Goal: Task Accomplishment & Management: Manage account settings

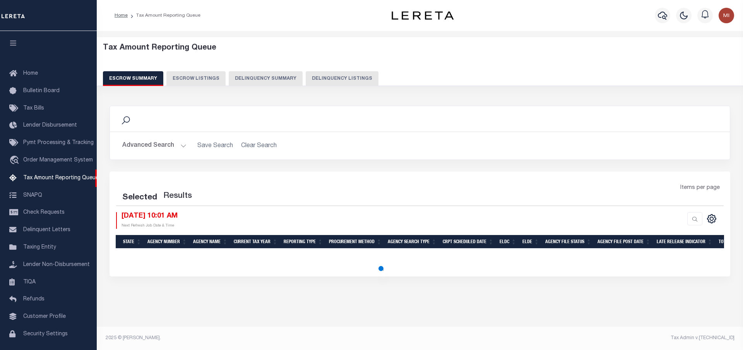
click at [266, 69] on div "Tax Amount Reporting Queue Escrow Summary Escrow Listings Delinquency Summary" at bounding box center [420, 64] width 634 height 43
click at [266, 75] on button "Delinquency Summary" at bounding box center [266, 78] width 74 height 15
click at [274, 77] on button "Delinquency Summary" at bounding box center [266, 78] width 74 height 15
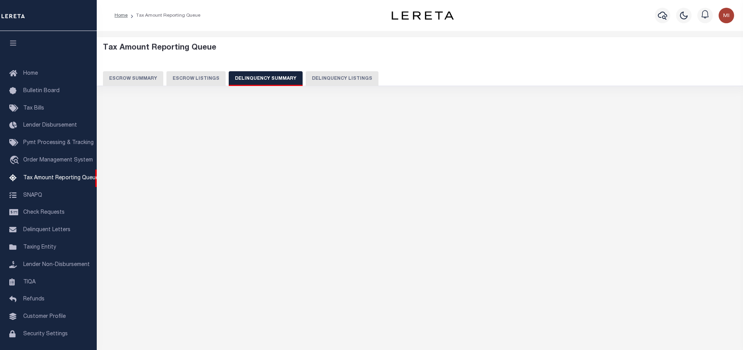
scroll to position [23, 0]
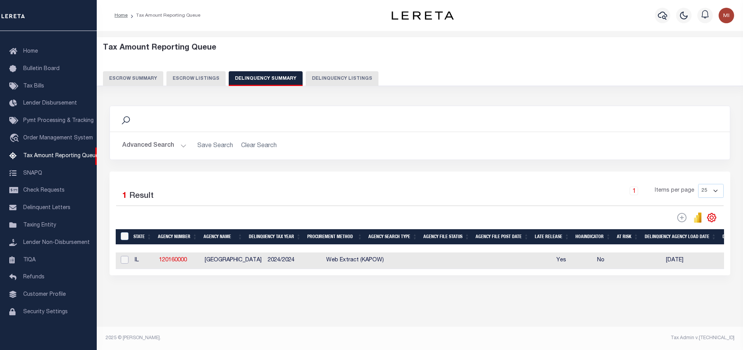
click at [127, 262] on input "checkbox" at bounding box center [125, 260] width 8 height 8
checkbox input "true"
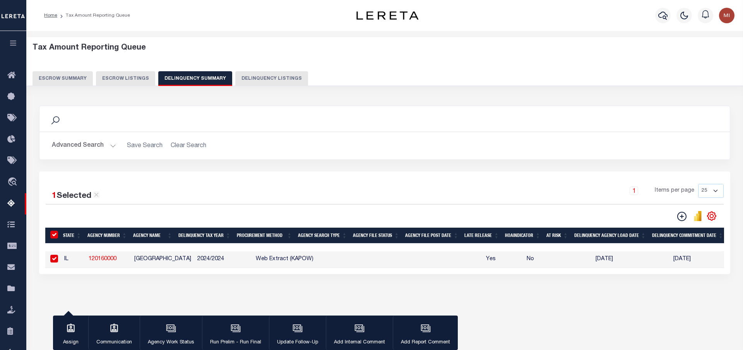
checkbox input "true"
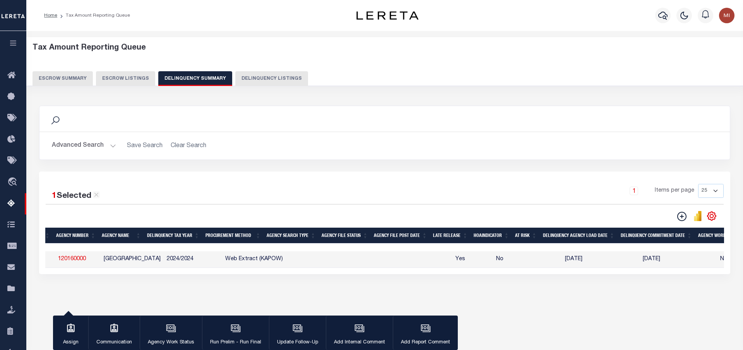
scroll to position [0, 15]
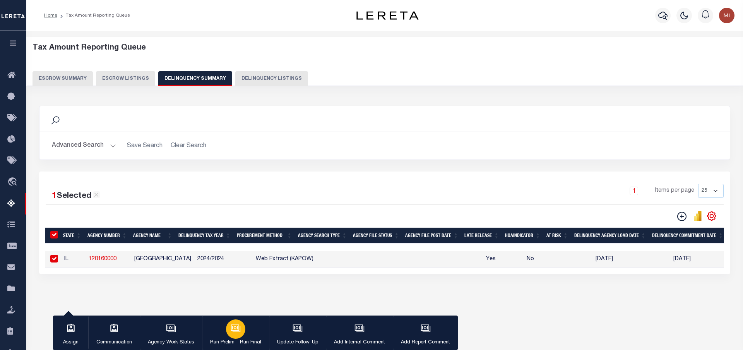
click at [240, 328] on div "button" at bounding box center [235, 328] width 19 height 19
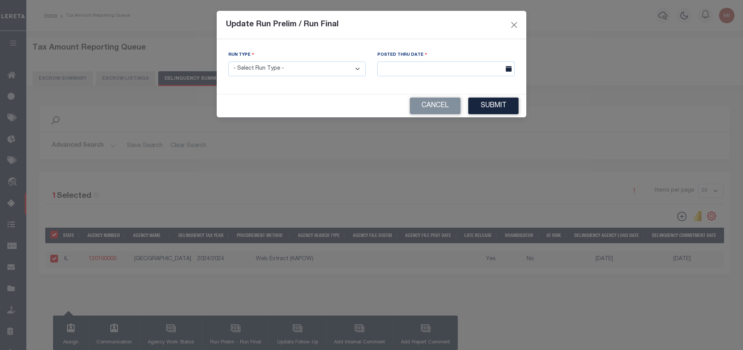
select select "P"
click option "Prelim Run" at bounding box center [0, 0] width 0 height 0
click at [402, 69] on input "text" at bounding box center [445, 69] width 137 height 15
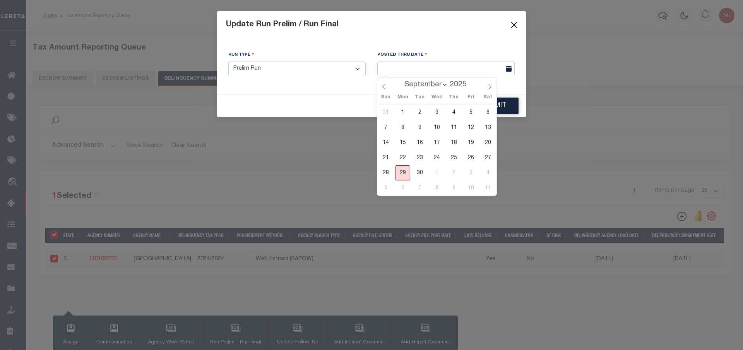
click at [401, 171] on span "29" at bounding box center [402, 172] width 15 height 15
type input "09/29/2025"
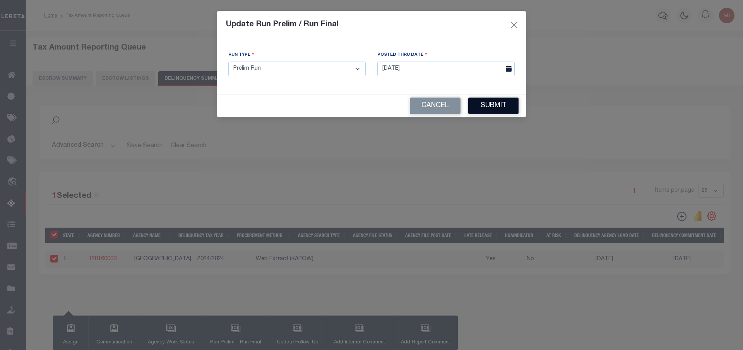
click at [490, 107] on button "Submit" at bounding box center [493, 106] width 50 height 17
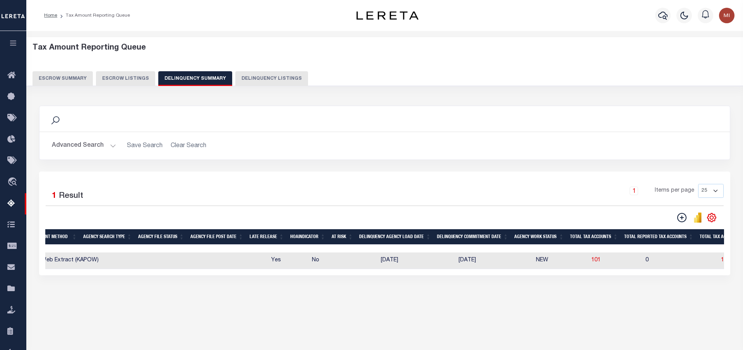
scroll to position [0, 272]
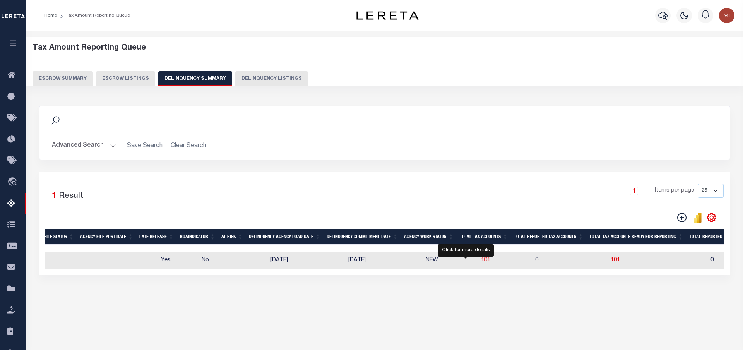
click at [481, 263] on span "101" at bounding box center [485, 259] width 9 height 5
select select "100"
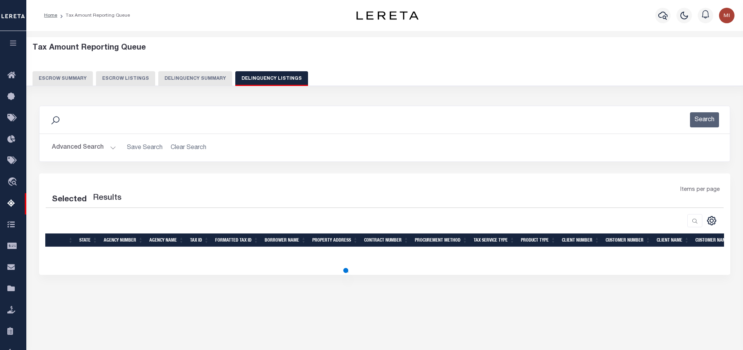
select select "100"
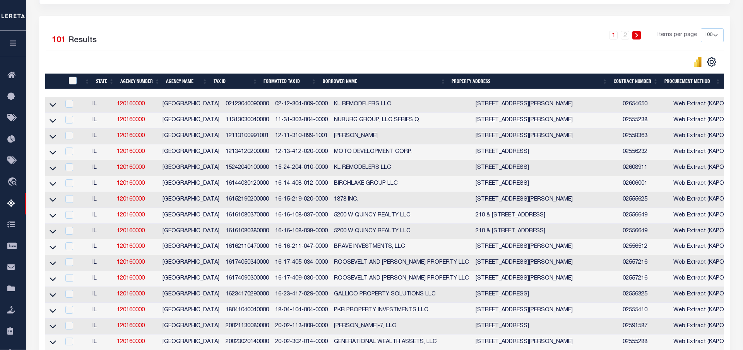
scroll to position [158, 0]
click at [54, 107] on icon at bounding box center [53, 105] width 7 height 4
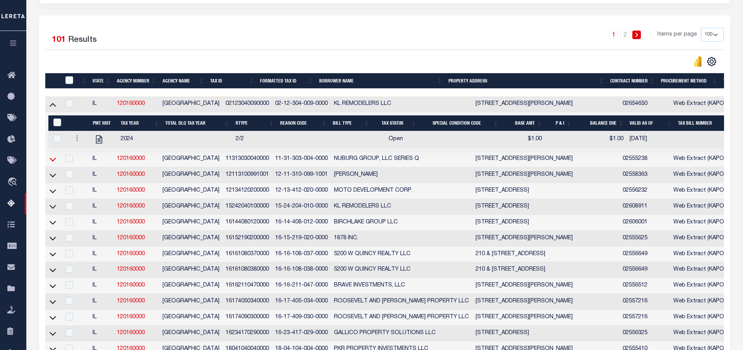
click at [53, 161] on icon at bounding box center [53, 159] width 7 height 8
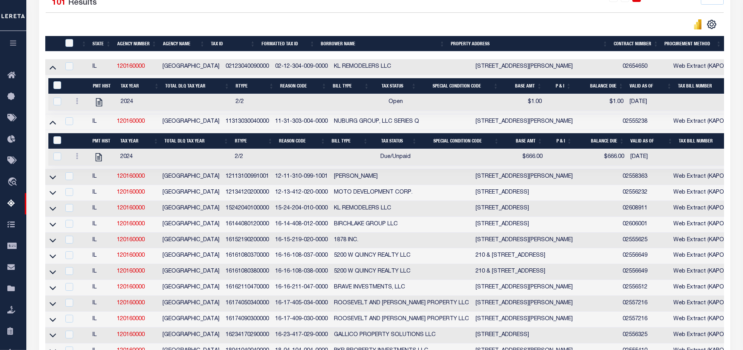
scroll to position [197, 0]
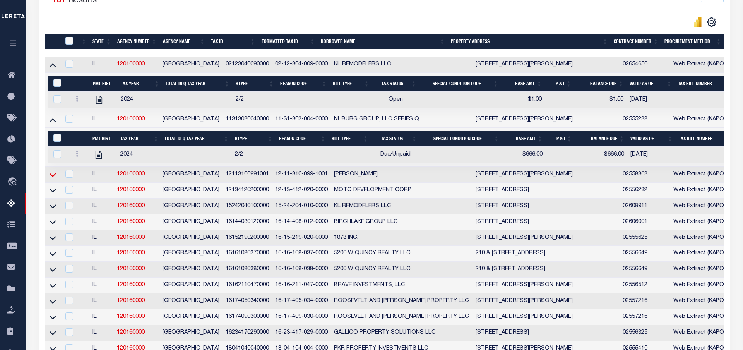
click at [53, 178] on icon at bounding box center [53, 175] width 7 height 8
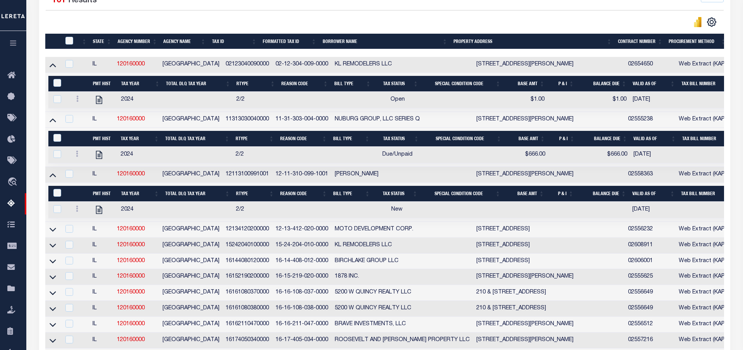
scroll to position [237, 0]
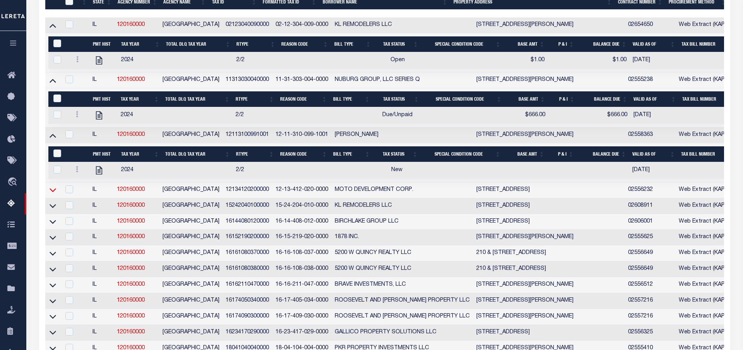
click at [55, 194] on icon at bounding box center [53, 190] width 7 height 8
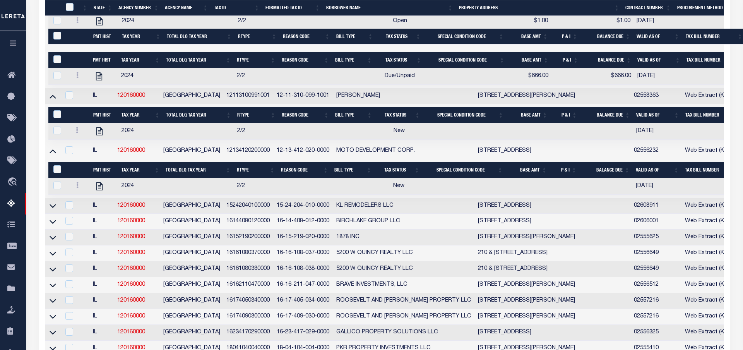
scroll to position [285, 0]
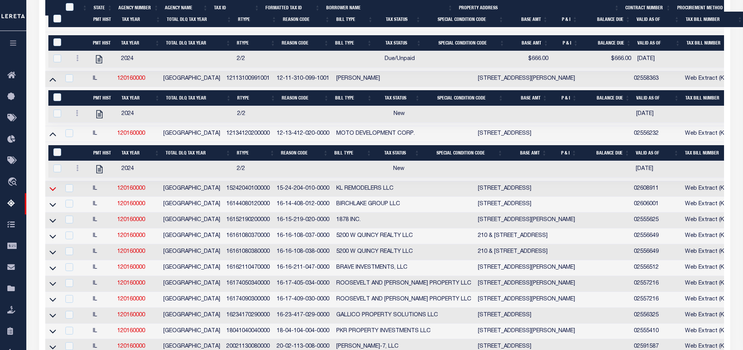
click at [51, 191] on icon at bounding box center [53, 189] width 7 height 4
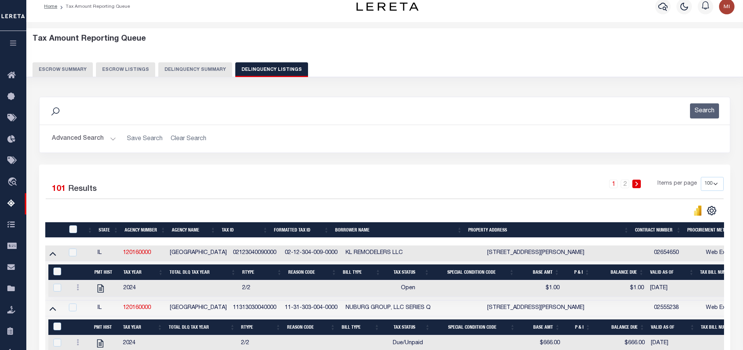
scroll to position [48, 0]
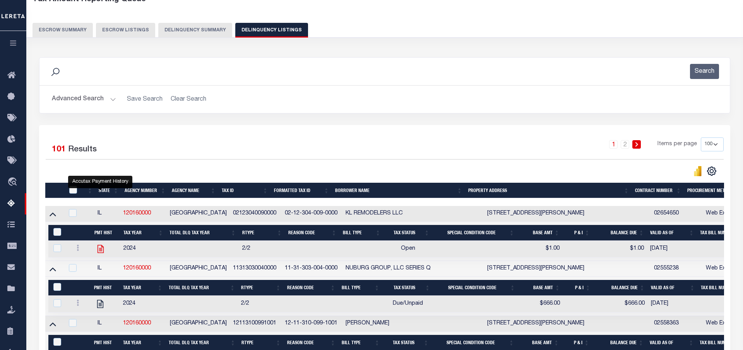
click at [101, 252] on icon "" at bounding box center [101, 249] width 10 height 10
checkbox input "true"
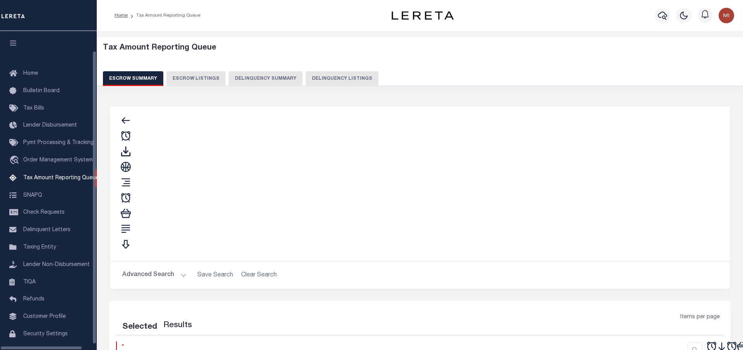
select select "100"
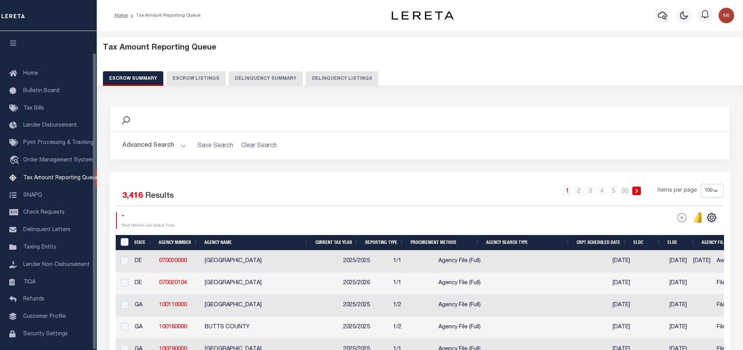
scroll to position [31, 0]
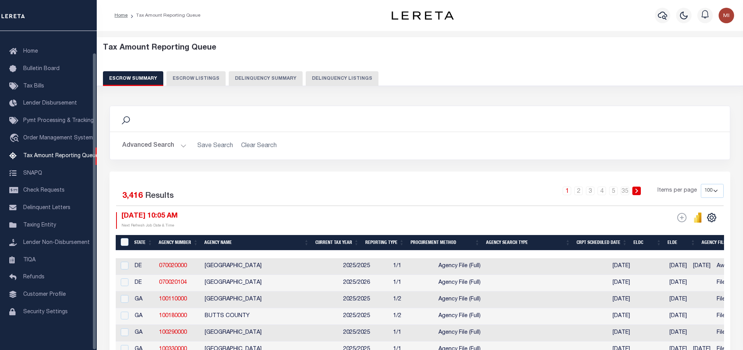
click at [261, 82] on button "Delinquency Summary" at bounding box center [266, 78] width 74 height 15
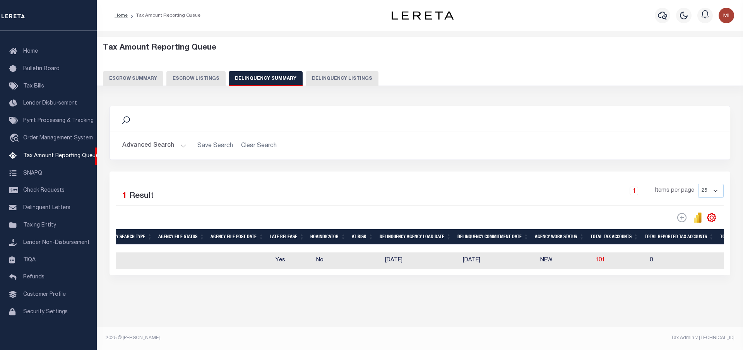
scroll to position [0, 0]
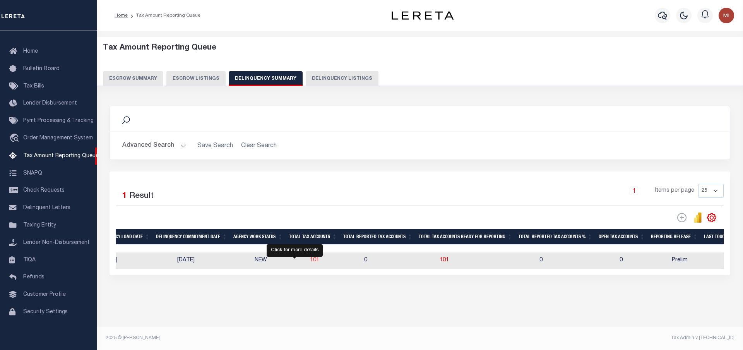
click at [310, 262] on span "101" at bounding box center [314, 259] width 9 height 5
select select "100"
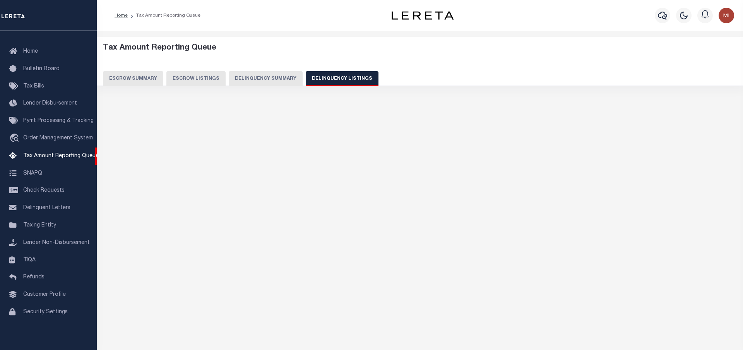
select select "100"
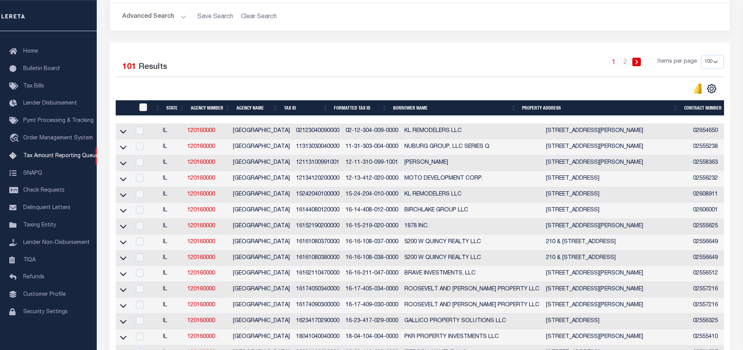
scroll to position [118, 0]
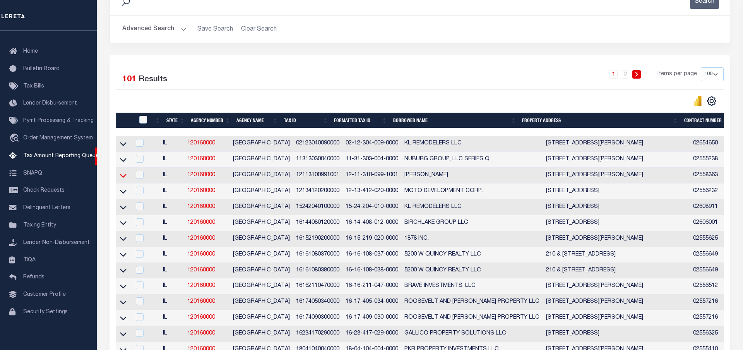
click at [124, 178] on icon at bounding box center [123, 175] width 7 height 8
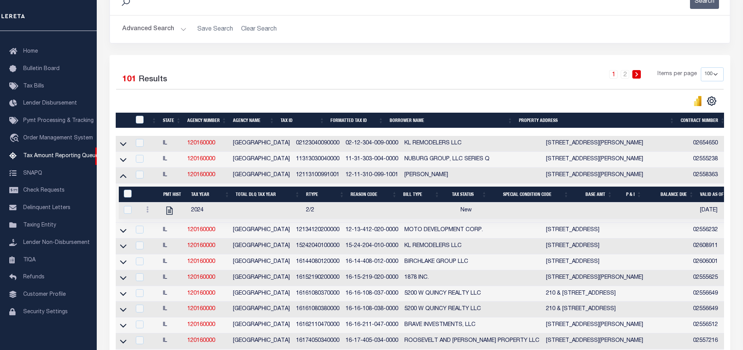
click at [124, 178] on icon at bounding box center [123, 176] width 7 height 4
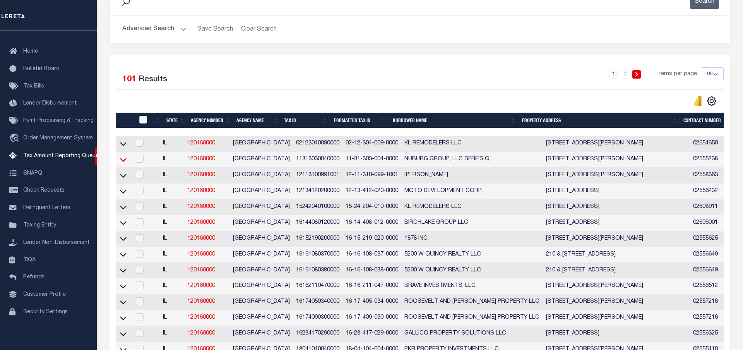
click at [125, 163] on icon at bounding box center [123, 160] width 7 height 8
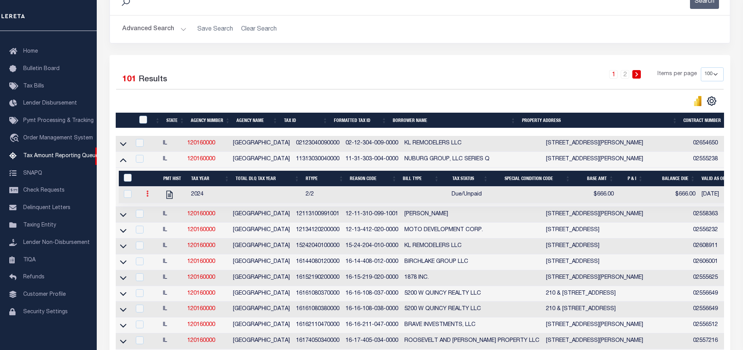
click at [148, 194] on icon at bounding box center [147, 193] width 2 height 6
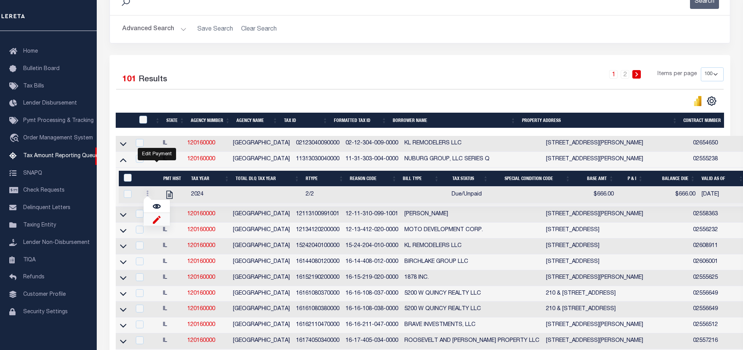
click at [157, 222] on img "" at bounding box center [157, 219] width 8 height 8
checkbox input "true"
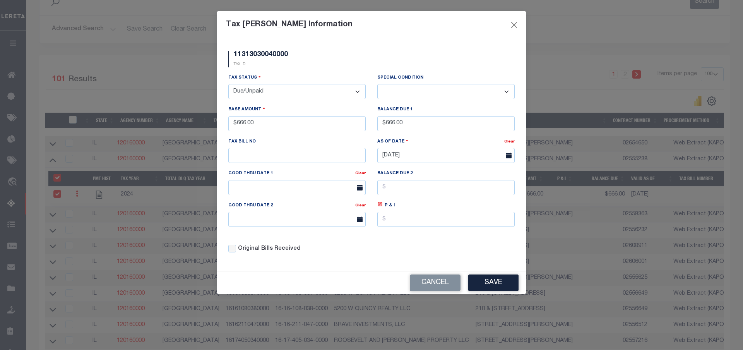
click at [377, 84] on select "-- Select Special Condition -- 3RD PARTY TAX LIEN AGENCY TAX LIEN (A.K.A Inside…" at bounding box center [445, 91] width 137 height 15
select select "20"
click option "3RD PARTY TAX LIEN" at bounding box center [0, 0] width 0 height 0
click at [494, 284] on button "Save" at bounding box center [493, 282] width 50 height 17
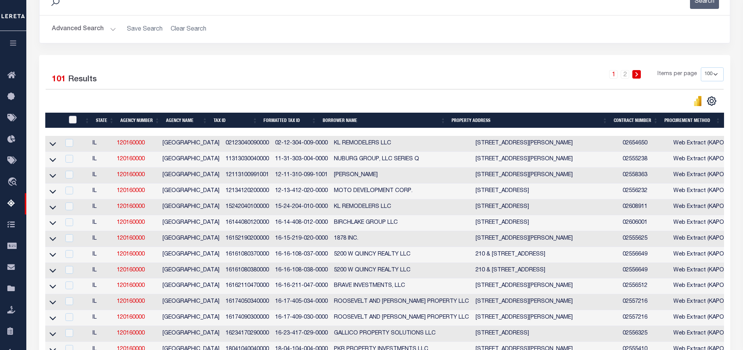
click at [71, 121] on input "checkbox" at bounding box center [73, 120] width 8 height 8
checkbox input "true"
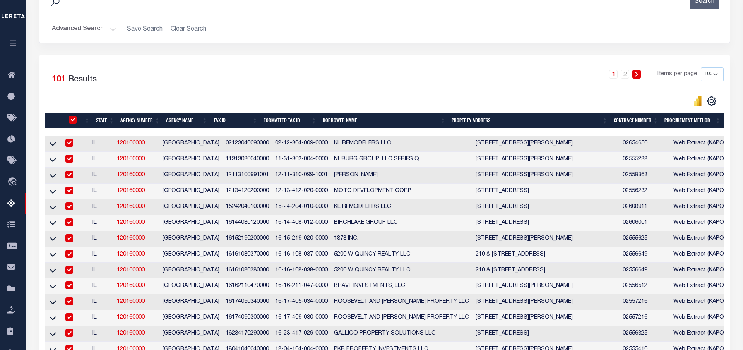
checkbox input "true"
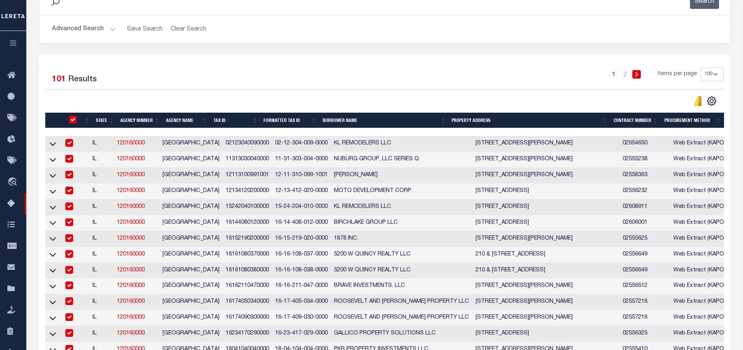
checkbox input "true"
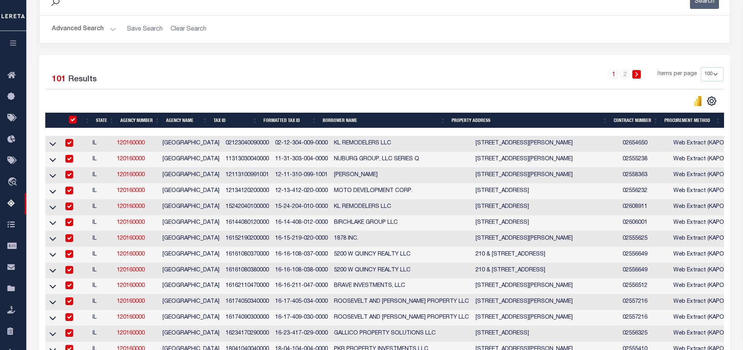
checkbox input "true"
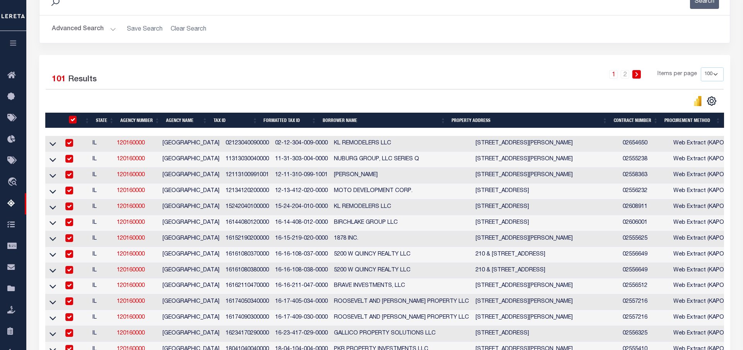
checkbox input "true"
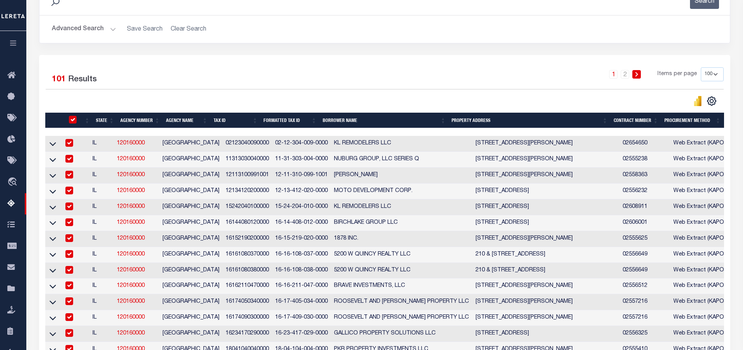
checkbox input "true"
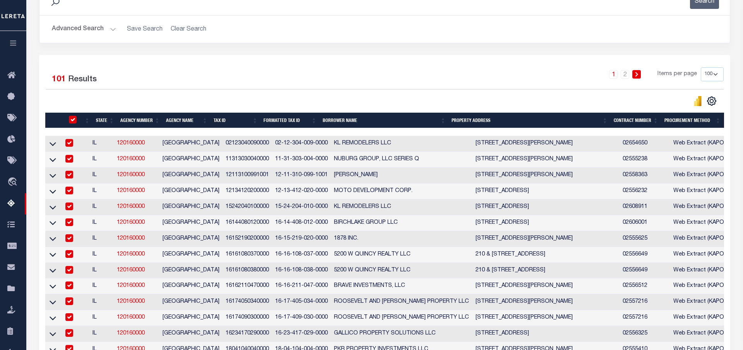
checkbox input "true"
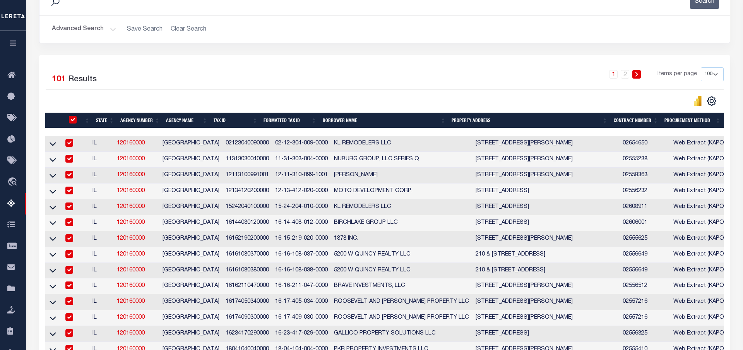
checkbox input "true"
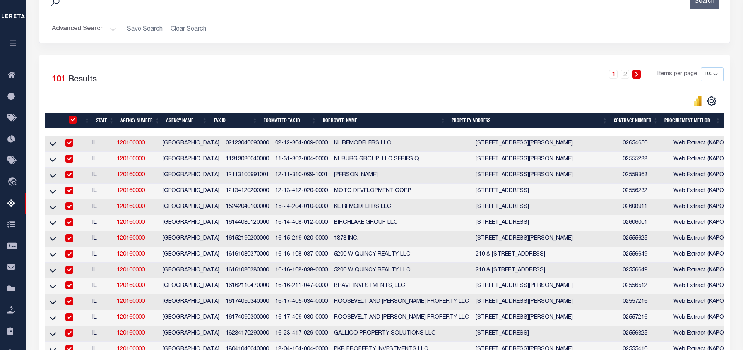
checkbox input "true"
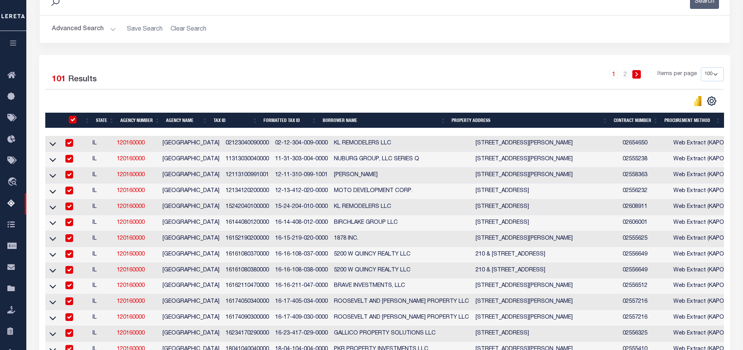
checkbox input "true"
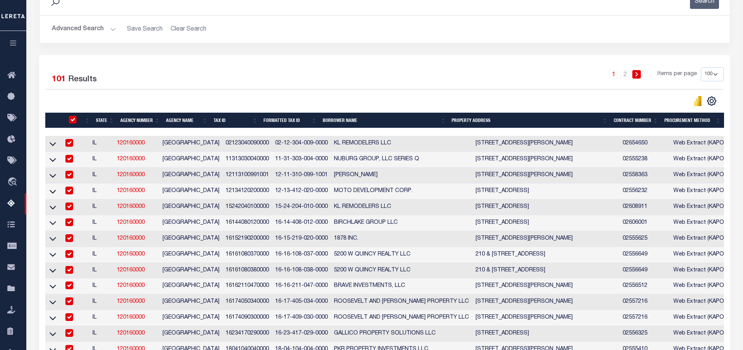
checkbox input "true"
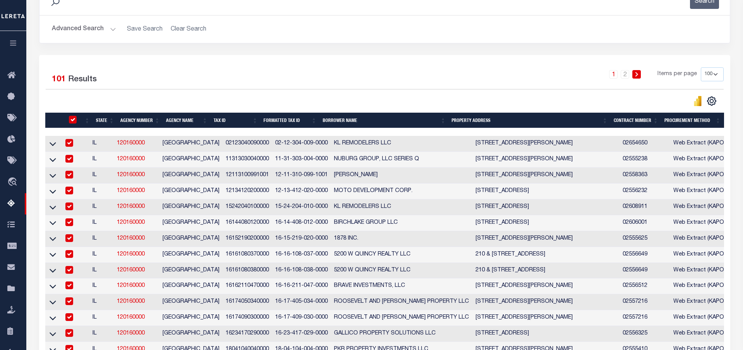
checkbox input "true"
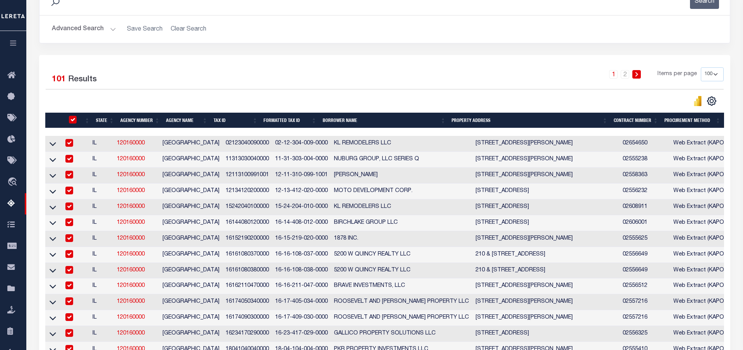
checkbox input "true"
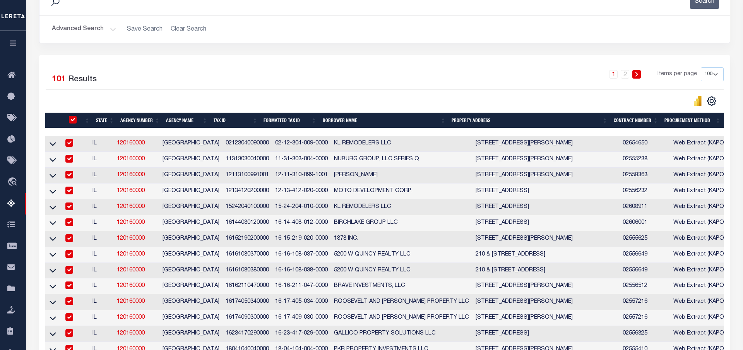
checkbox input "true"
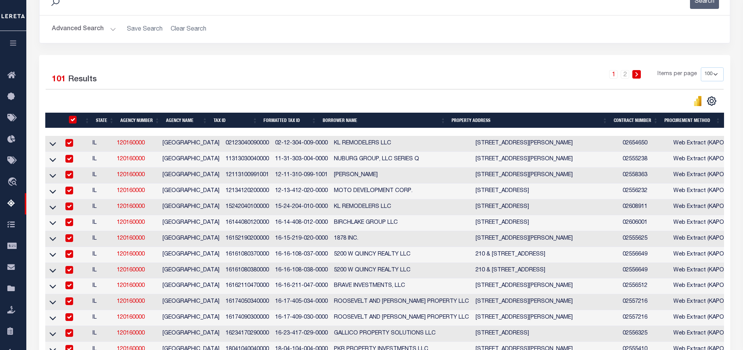
checkbox input "true"
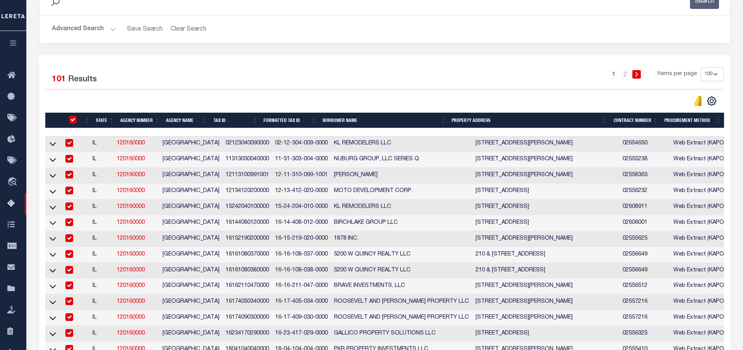
checkbox input "true"
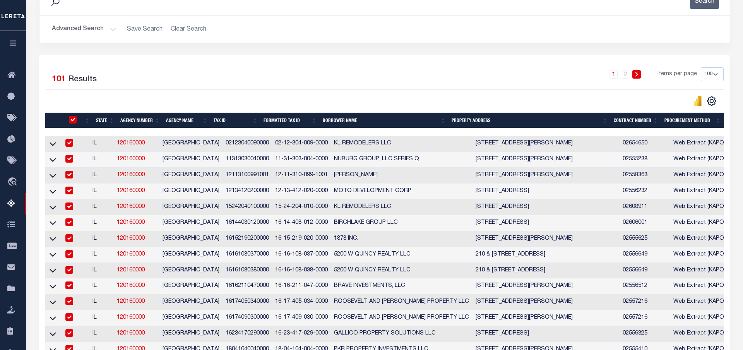
checkbox input "true"
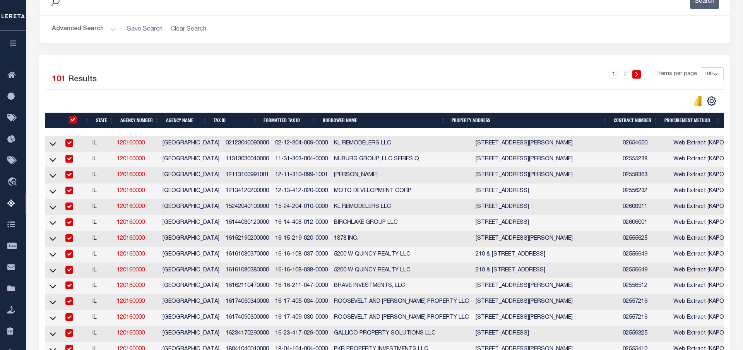
checkbox input "true"
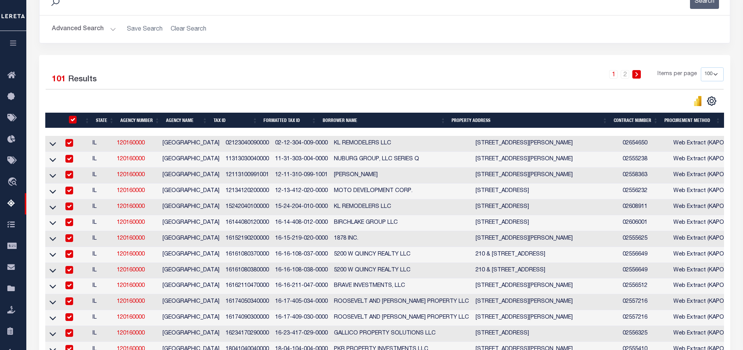
checkbox input "true"
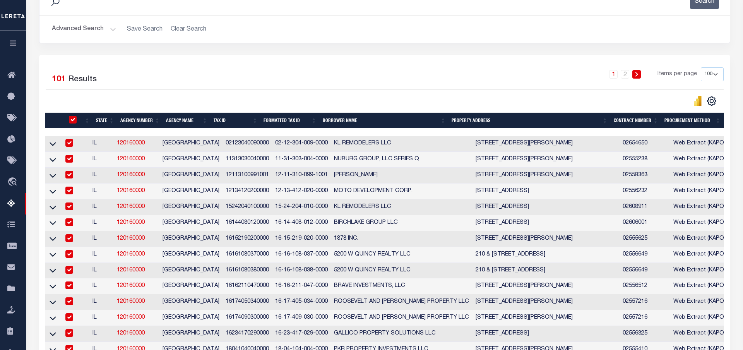
checkbox input "true"
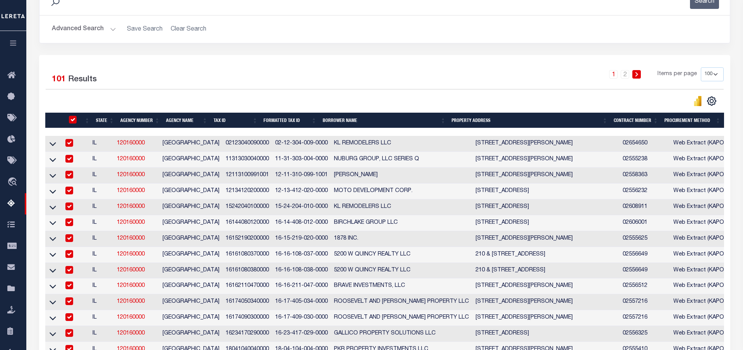
checkbox input "true"
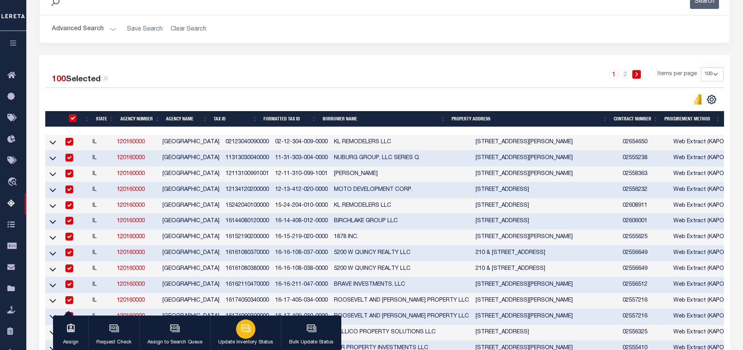
click at [247, 329] on icon "button" at bounding box center [246, 328] width 10 height 10
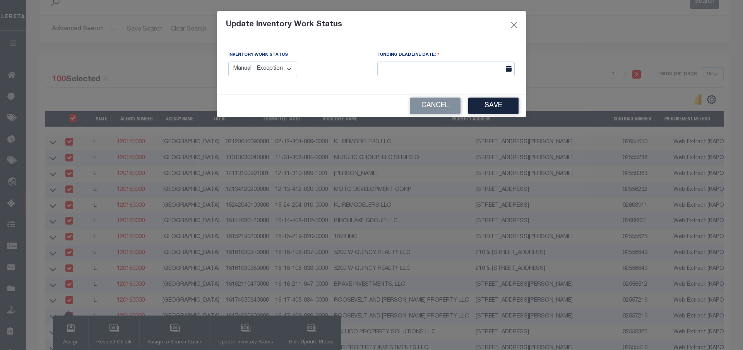
click at [228, 62] on select "Manual - Exception Pended - Awaiting Search Late Add Exception Completed" at bounding box center [262, 69] width 69 height 15
select select "4"
click option "Completed" at bounding box center [0, 0] width 0 height 0
click at [421, 73] on input "text" at bounding box center [445, 69] width 137 height 15
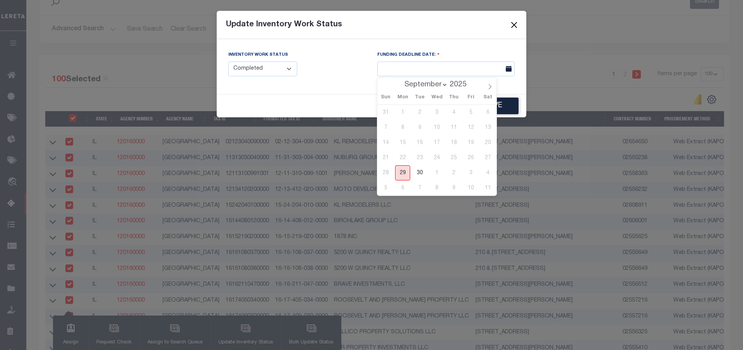
click at [403, 174] on span "29" at bounding box center [402, 172] width 15 height 15
type input "09/29/2025"
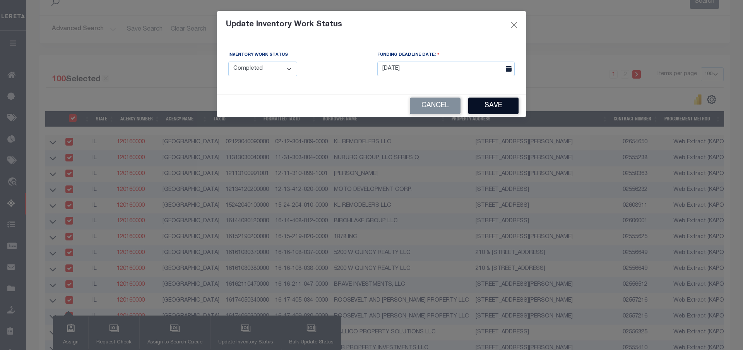
click at [483, 109] on button "Save" at bounding box center [493, 106] width 50 height 17
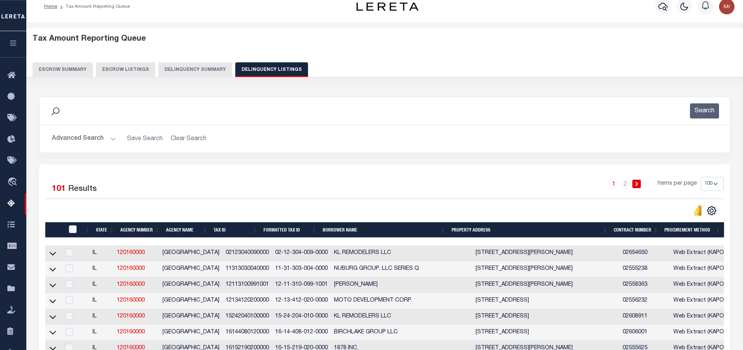
scroll to position [0, 0]
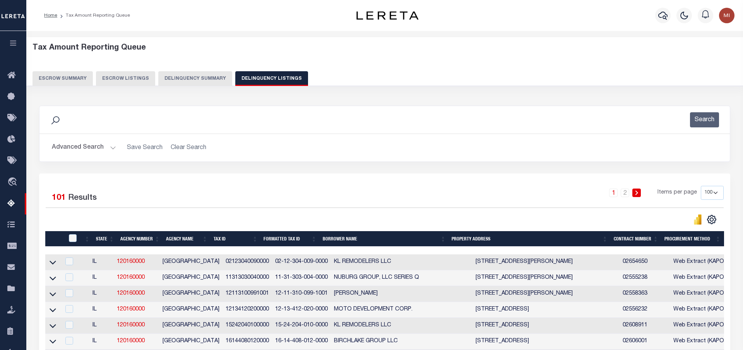
click at [186, 78] on button "Delinquency Summary" at bounding box center [195, 78] width 74 height 15
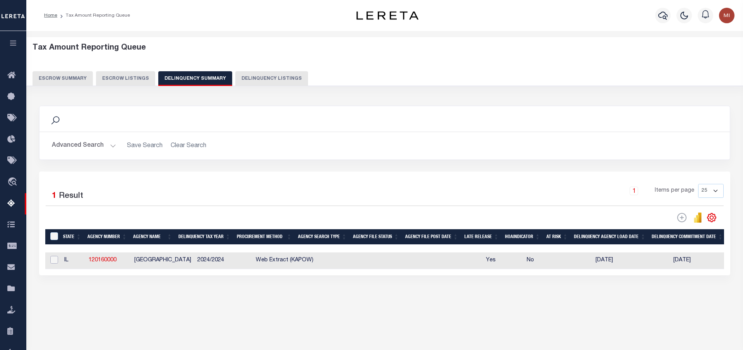
click at [57, 263] on input "checkbox" at bounding box center [54, 260] width 8 height 8
checkbox input "true"
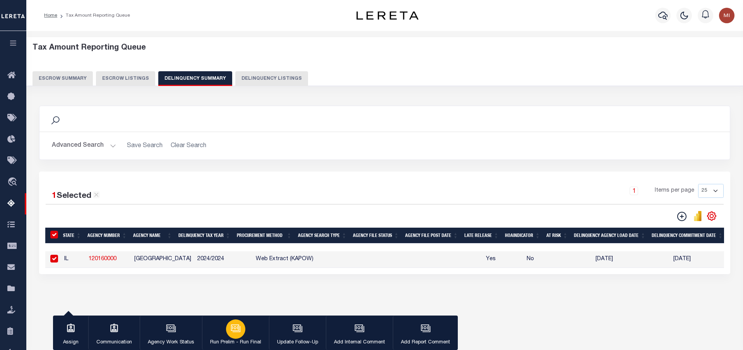
click at [232, 327] on icon "button" at bounding box center [236, 328] width 10 height 10
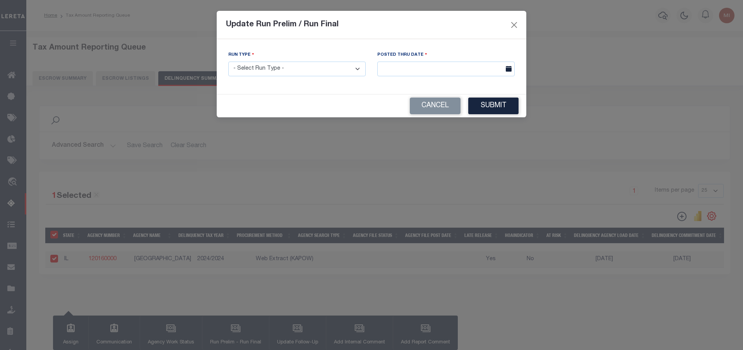
click at [228, 62] on select "- Select Run Type - Prelim Run Final Run" at bounding box center [296, 69] width 137 height 15
select select "P"
click option "Prelim Run" at bounding box center [0, 0] width 0 height 0
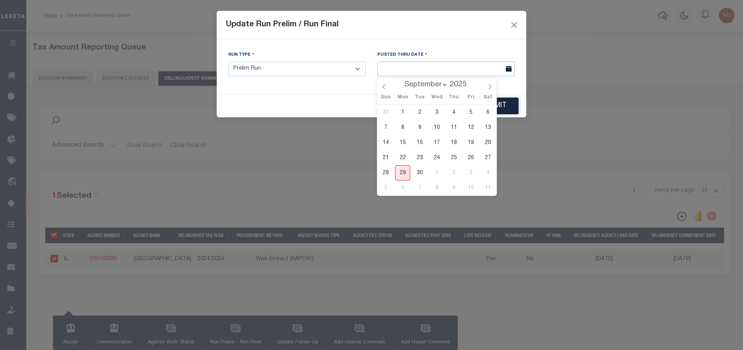
click at [406, 65] on input "text" at bounding box center [445, 69] width 137 height 15
click at [402, 172] on span "29" at bounding box center [402, 172] width 15 height 15
type input "09/29/2025"
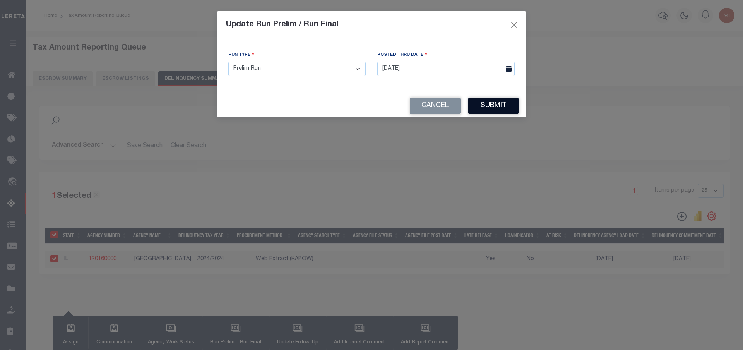
click at [502, 101] on button "Submit" at bounding box center [493, 106] width 50 height 17
